Goal: Task Accomplishment & Management: Complete application form

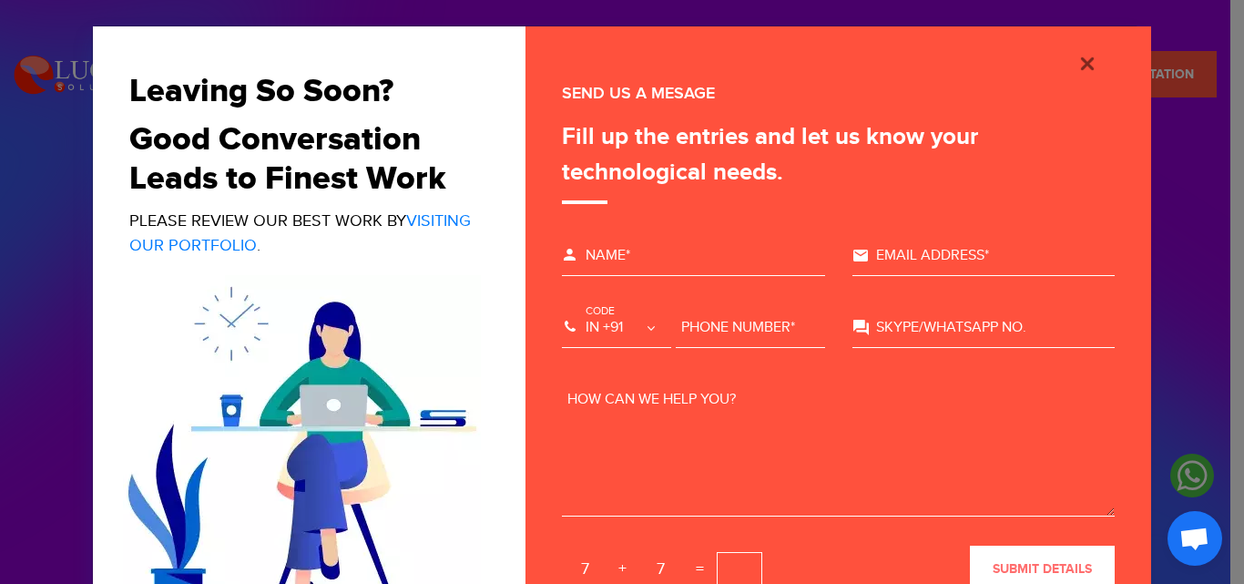
type input "[PERSON_NAME]"
type input "[EMAIL_ADDRESS][DOMAIN_NAME]"
type input "[PHONE_NUMBER]"
type textarea "Lor ips dolorsi ame c adipisc elitseddoei tem incididuntu laboree do magnaal en…"
type input "[PERSON_NAME]"
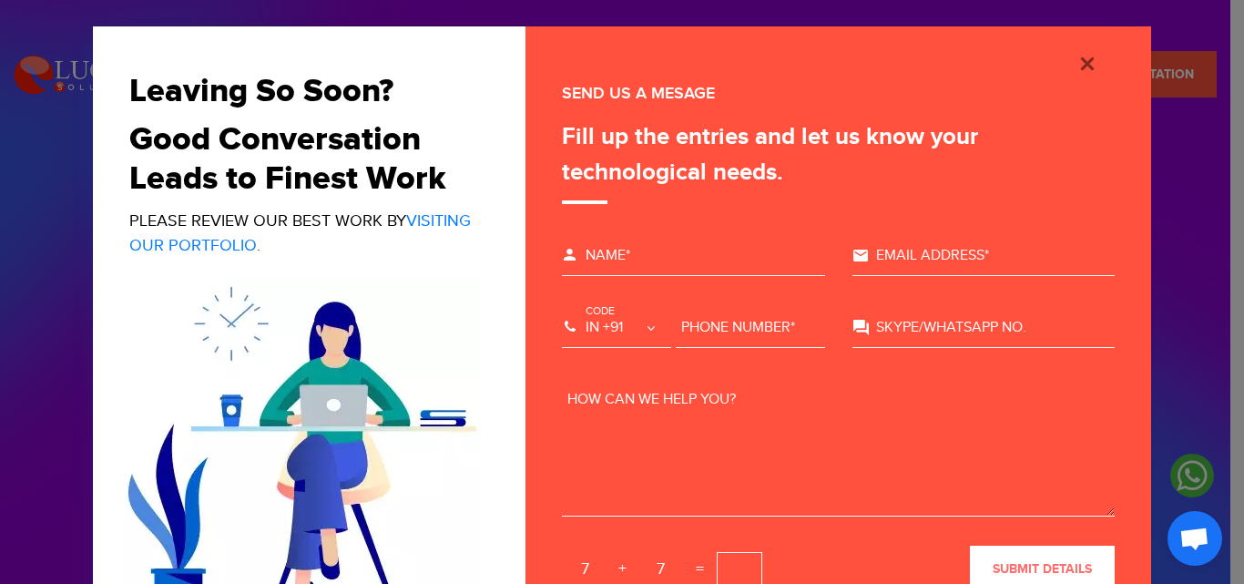
type input "[EMAIL_ADDRESS][DOMAIN_NAME]"
type input "[PHONE_NUMBER]"
type textarea "Lor ips dolorsi ame c adipisc elitseddoei tem incididuntu laboree do magnaal en…"
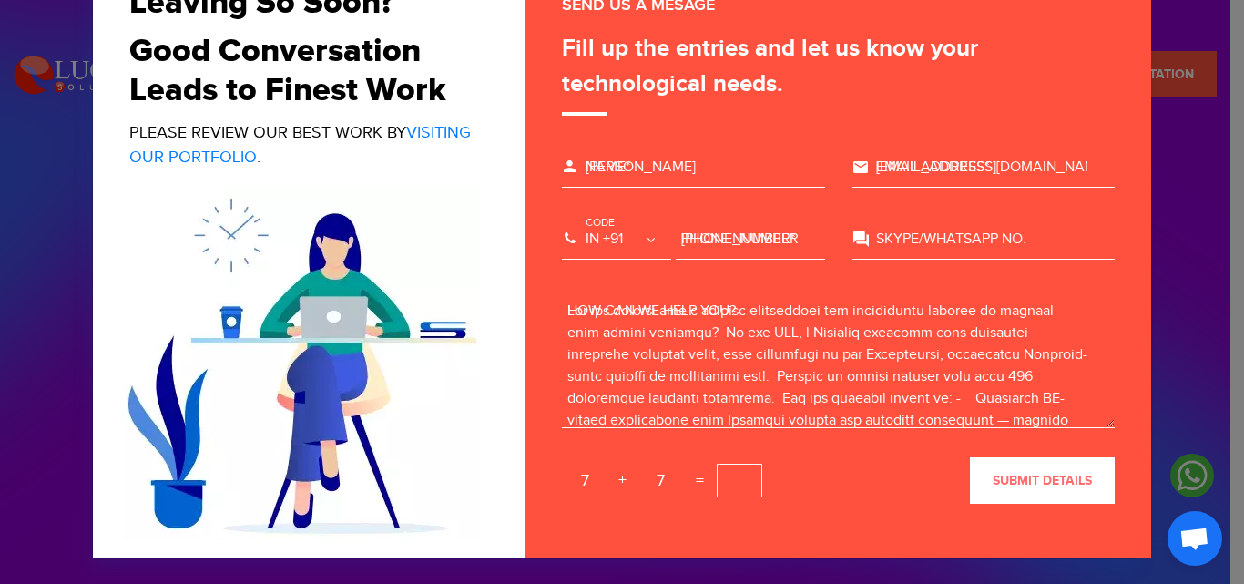
scroll to position [89, 0]
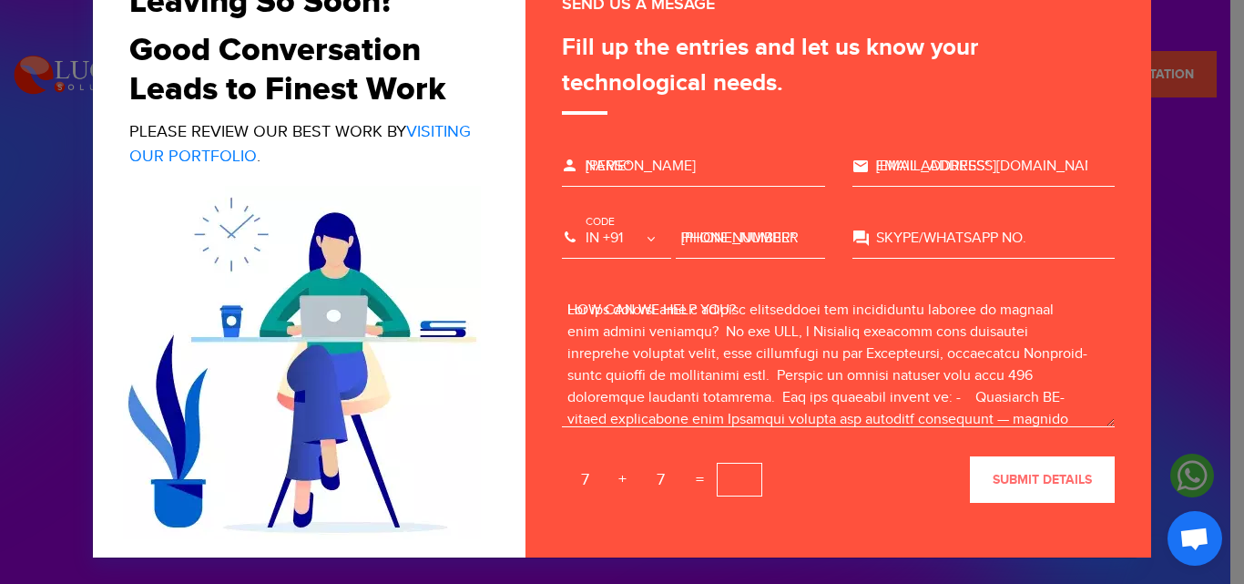
click at [731, 491] on input "text" at bounding box center [740, 480] width 46 height 34
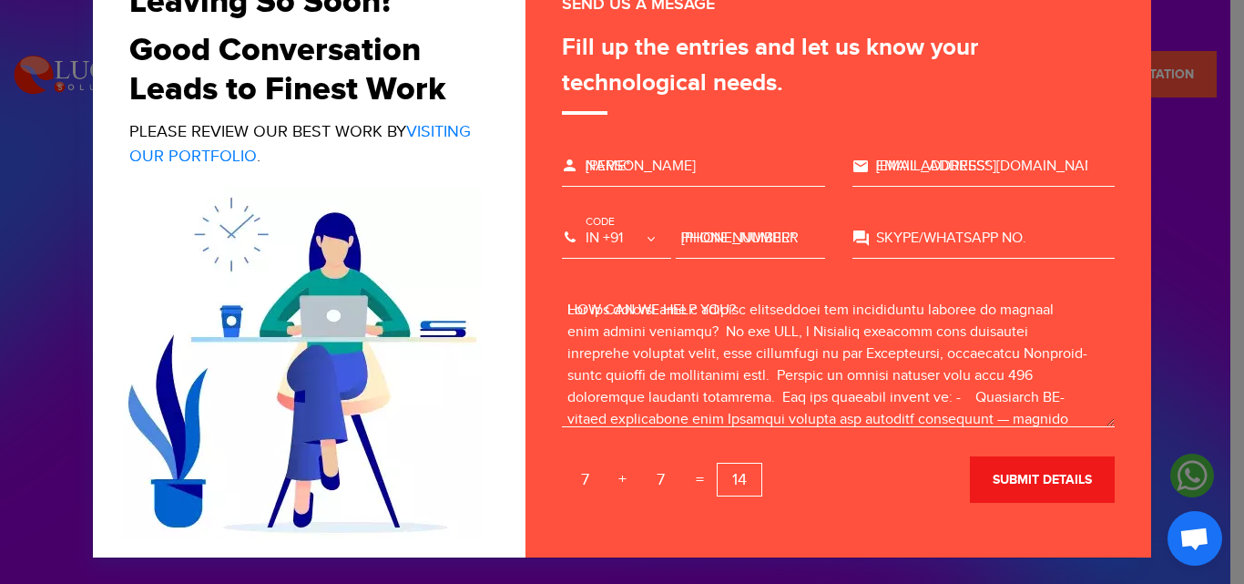
type input "14"
click at [1059, 486] on span "submit details" at bounding box center [1042, 479] width 99 height 15
